Goal: Task Accomplishment & Management: Manage account settings

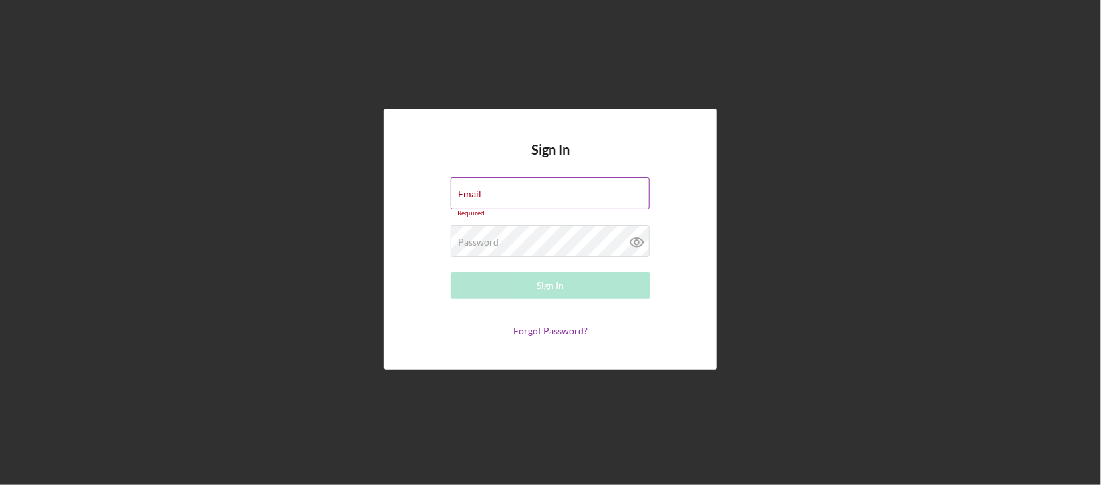
click at [461, 195] on label "Email" at bounding box center [469, 194] width 23 height 11
click at [461, 195] on input "Email" at bounding box center [550, 193] width 199 height 32
click at [487, 203] on input "Email" at bounding box center [550, 193] width 199 height 32
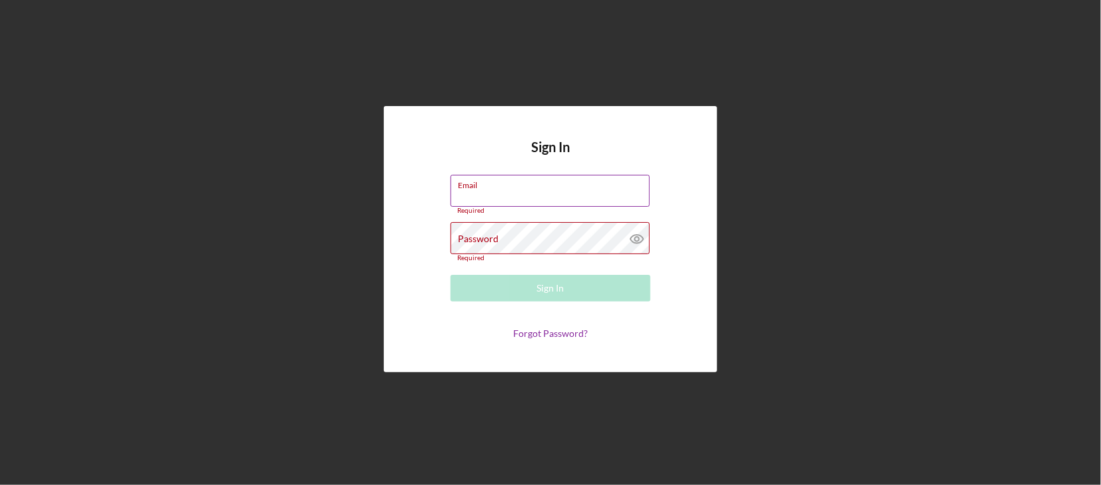
click at [492, 191] on input "Email" at bounding box center [550, 191] width 199 height 32
type input "[EMAIL_ADDRESS][DOMAIN_NAME]"
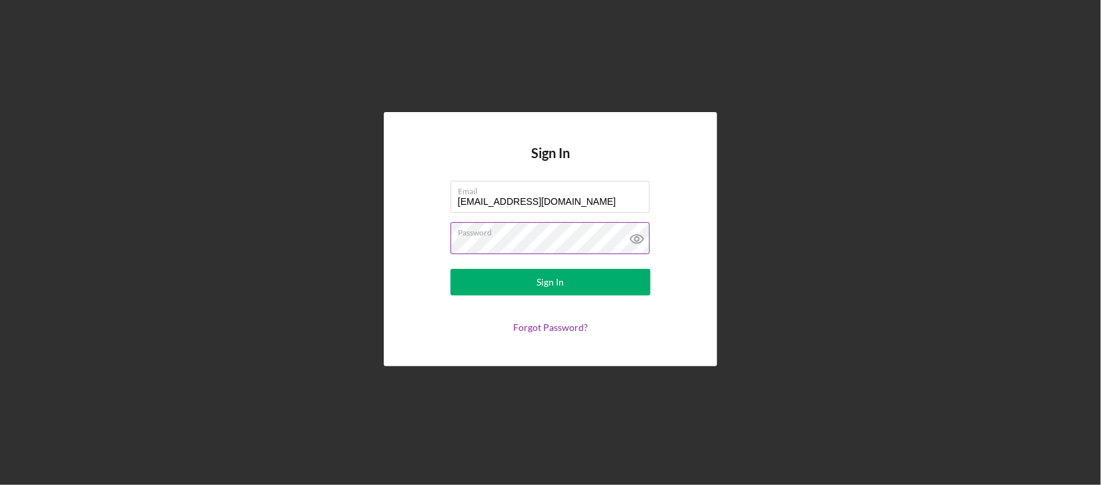
click at [451, 269] on button "Sign In" at bounding box center [551, 282] width 200 height 27
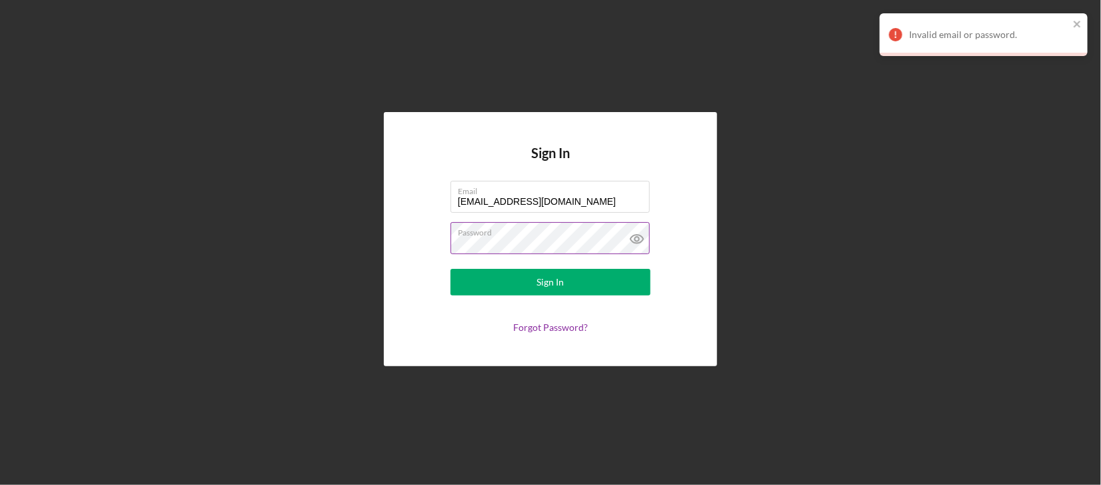
click at [521, 258] on form "Email [EMAIL_ADDRESS][DOMAIN_NAME] Password Sign In Forgot Password?" at bounding box center [550, 257] width 267 height 152
click at [404, 245] on div "Sign In Email [EMAIL_ADDRESS][DOMAIN_NAME] Password Sign In Forgot Password?" at bounding box center [550, 239] width 333 height 254
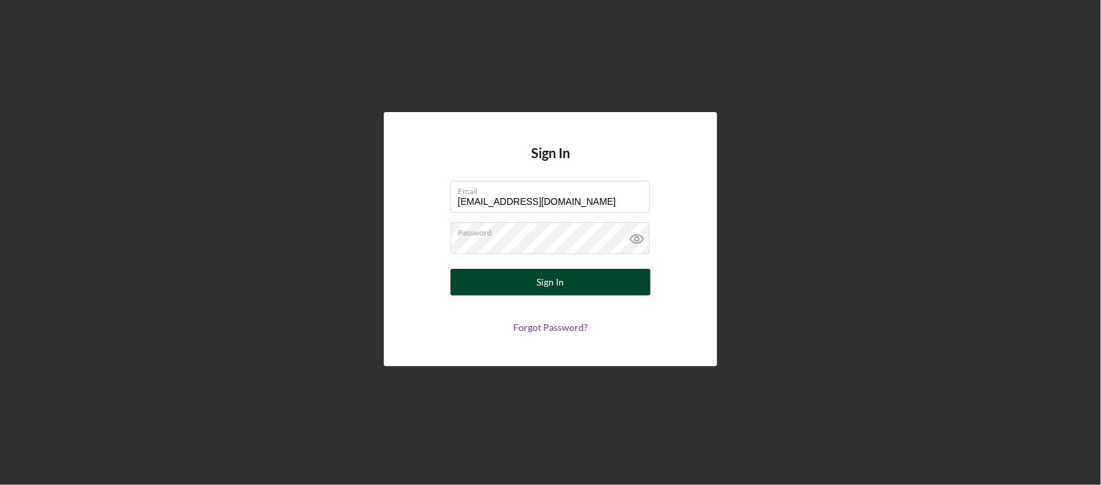
click at [458, 272] on button "Sign In" at bounding box center [551, 282] width 200 height 27
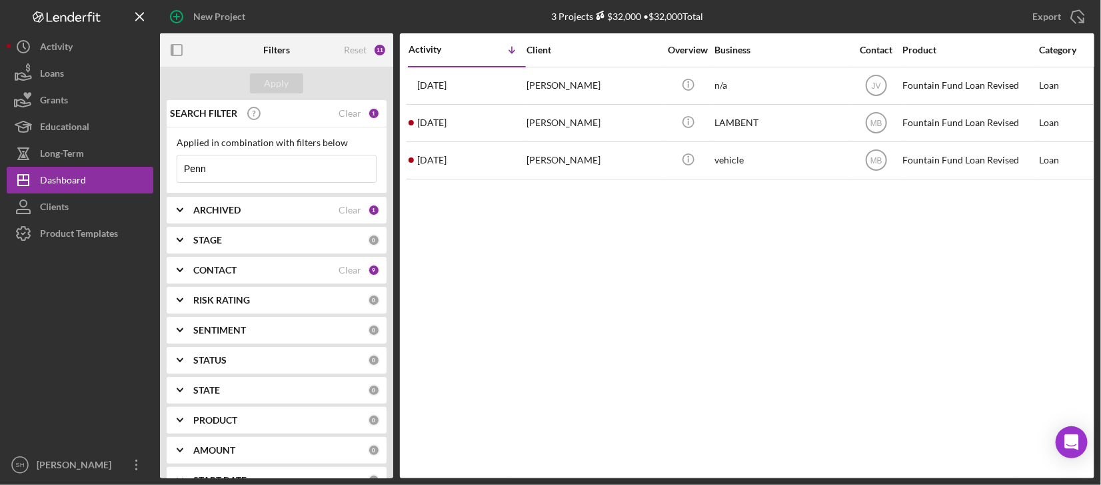
drag, startPoint x: 229, startPoint y: 174, endPoint x: 155, endPoint y: 175, distance: 74.0
click at [155, 175] on div "New Project 3 Projects $32,000 • $32,000 Total Penn Export Icon/Export Filters …" at bounding box center [551, 239] width 1088 height 478
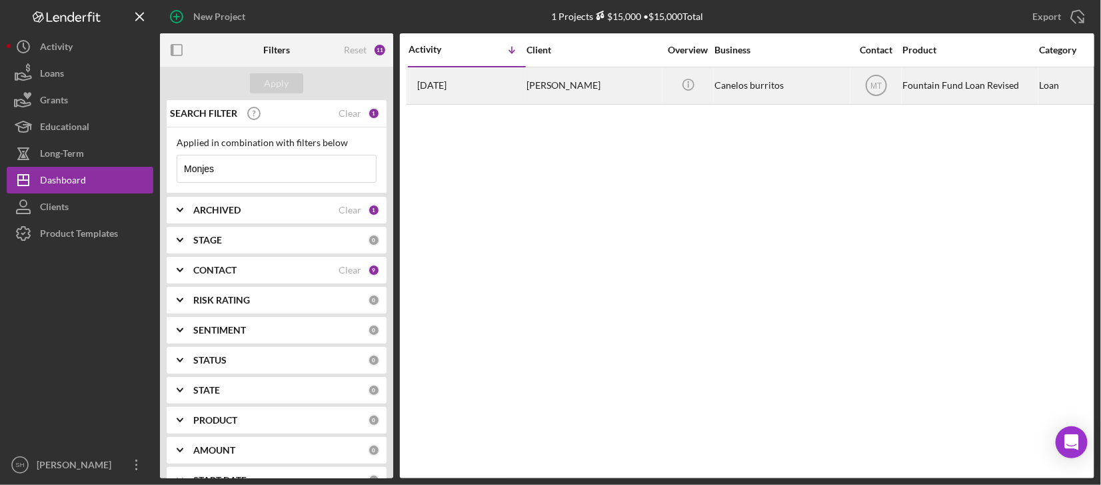
type input "Monjes"
click at [537, 79] on div "[PERSON_NAME]" at bounding box center [593, 85] width 133 height 35
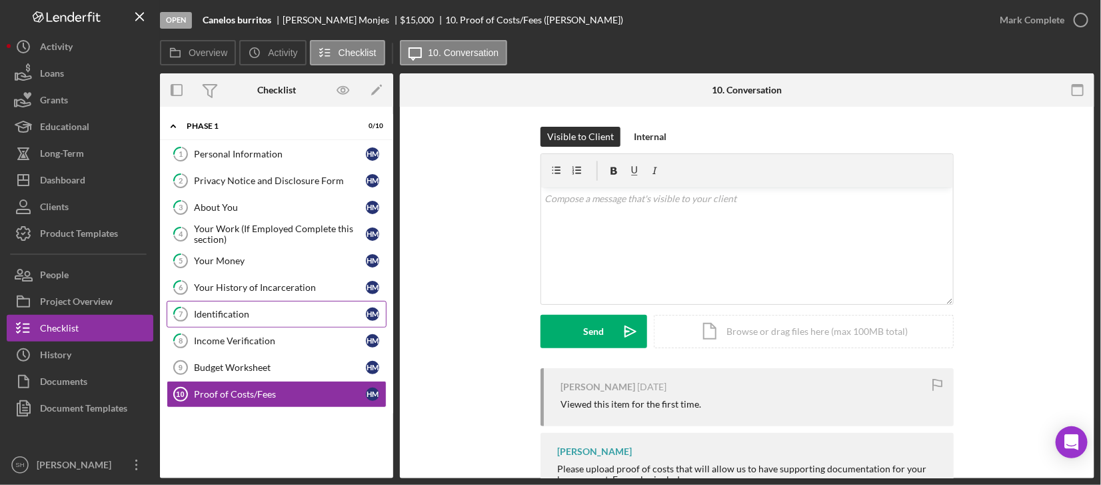
click at [237, 317] on div "Identification" at bounding box center [280, 314] width 172 height 11
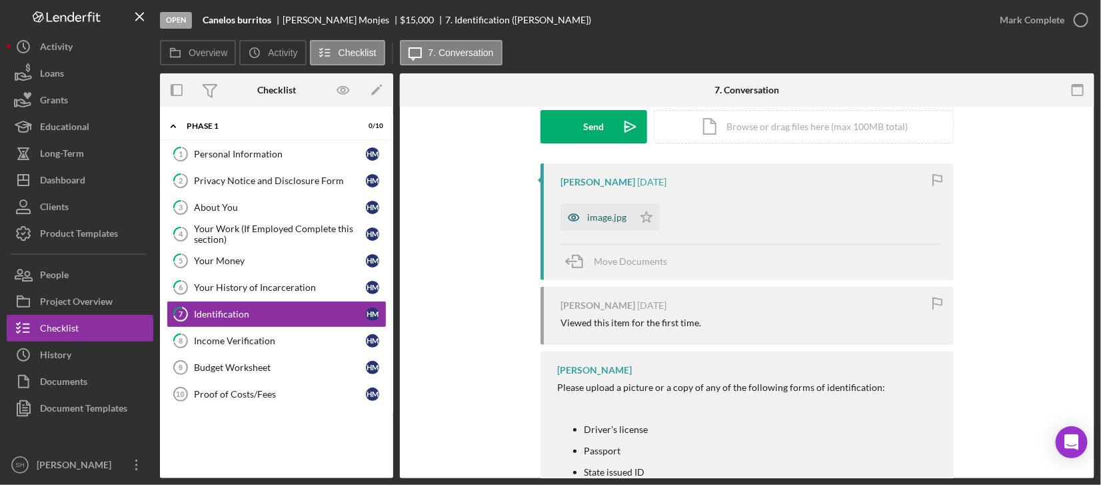
scroll to position [177, 0]
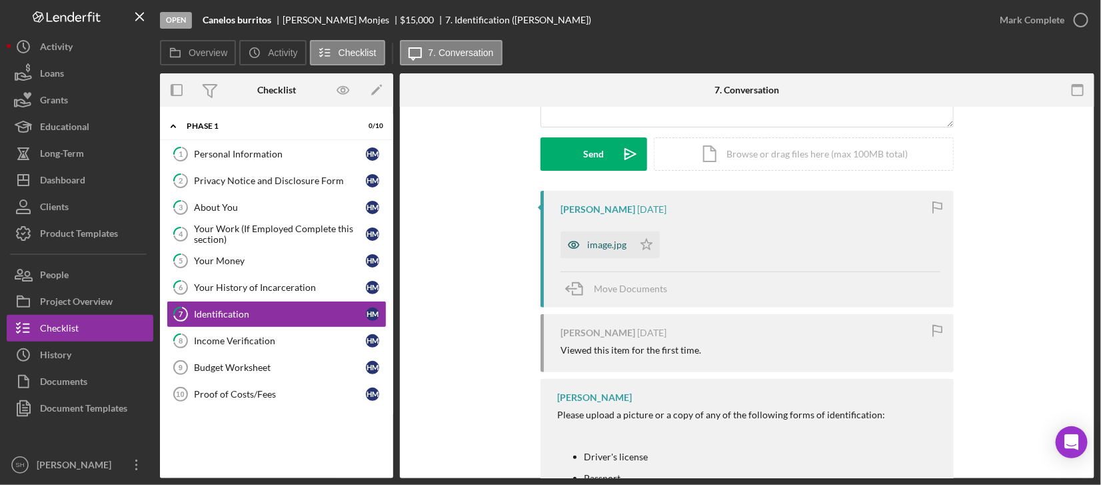
click at [595, 251] on div "image.jpg" at bounding box center [597, 244] width 73 height 27
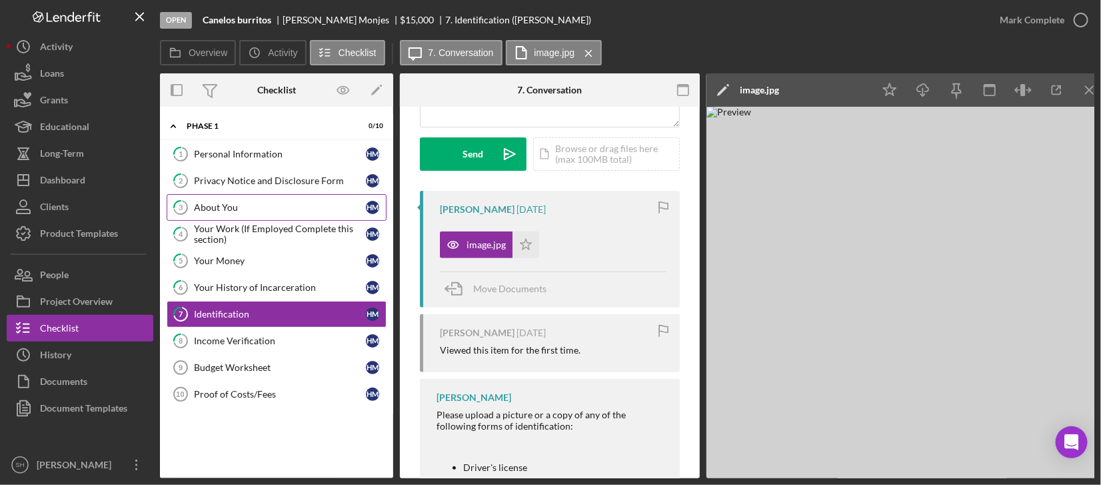
click at [227, 211] on div "About You" at bounding box center [280, 207] width 172 height 11
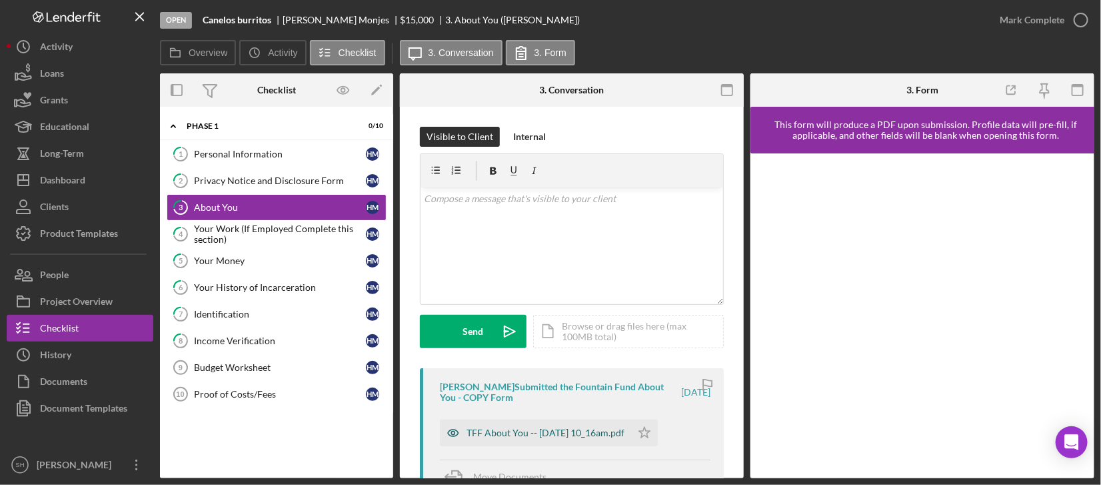
click at [520, 429] on div "TFF About You -- [DATE] 10_16am.pdf" at bounding box center [546, 432] width 158 height 11
